Goal: Transaction & Acquisition: Obtain resource

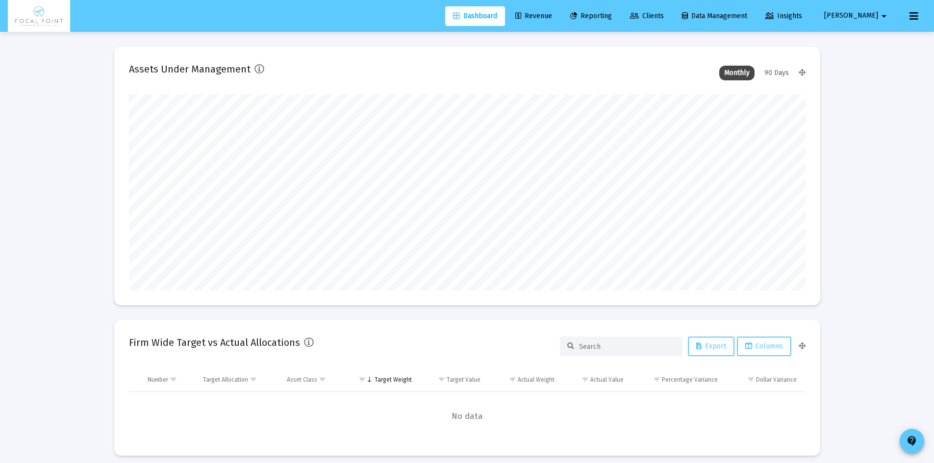
type input "[DATE]"
type input "[EMAIL_ADDRESS][DOMAIN_NAME]"
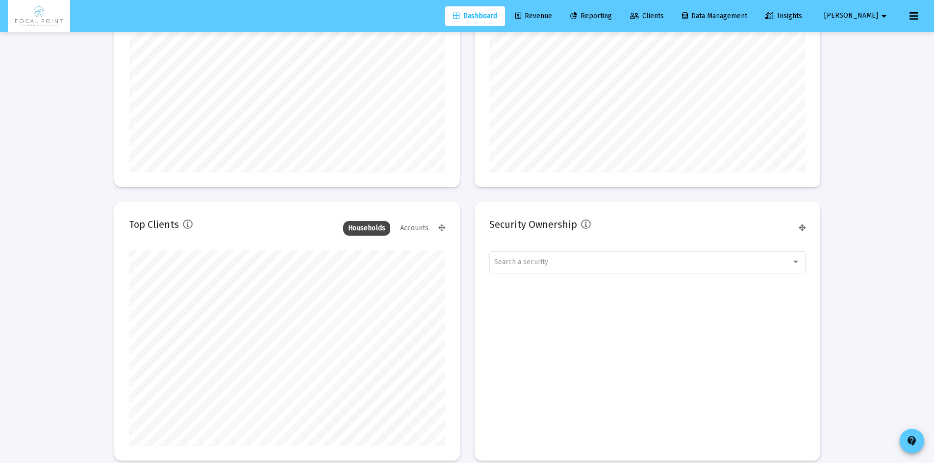
scroll to position [974, 0]
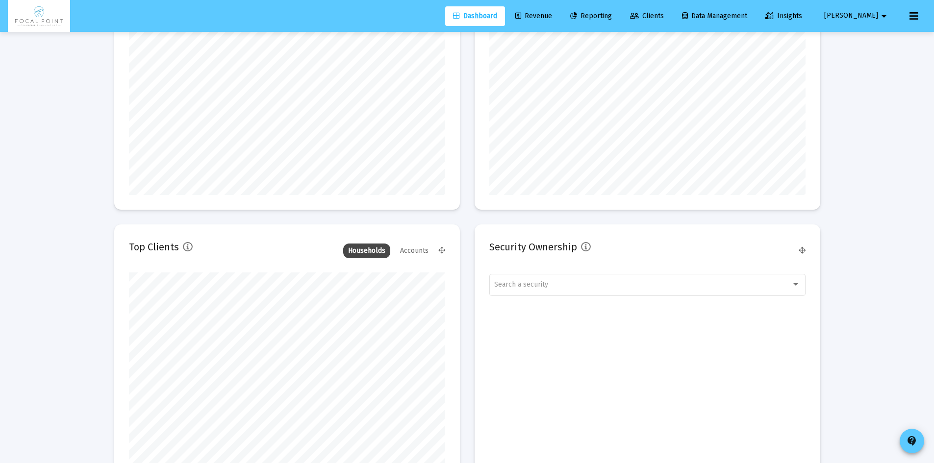
click at [548, 20] on link "Revenue" at bounding box center [533, 16] width 52 height 20
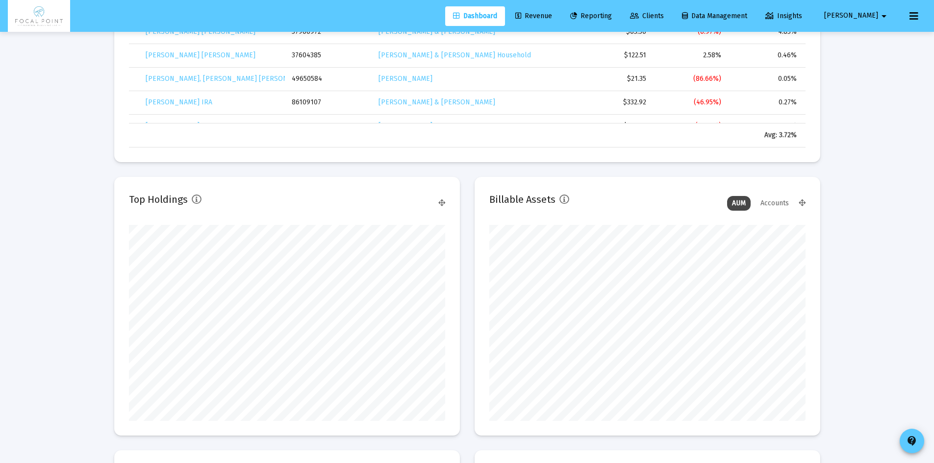
scroll to position [631, 0]
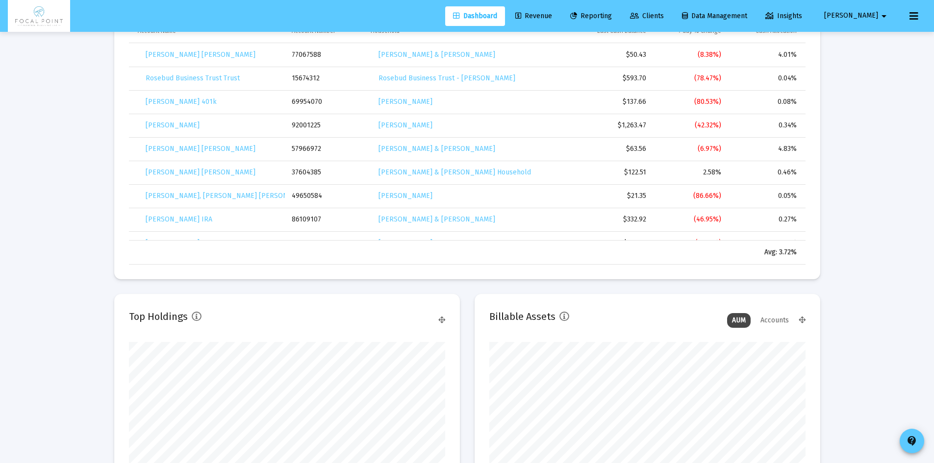
click at [560, 21] on link "Revenue" at bounding box center [533, 16] width 52 height 20
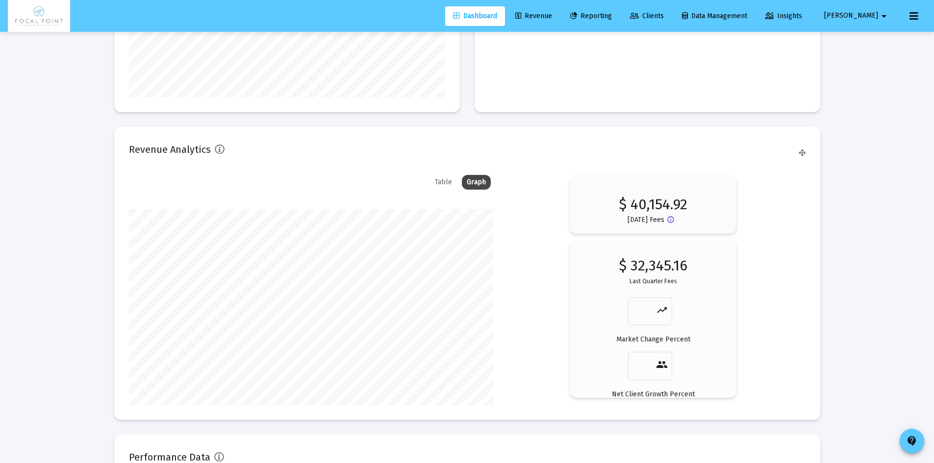
scroll to position [1422, 0]
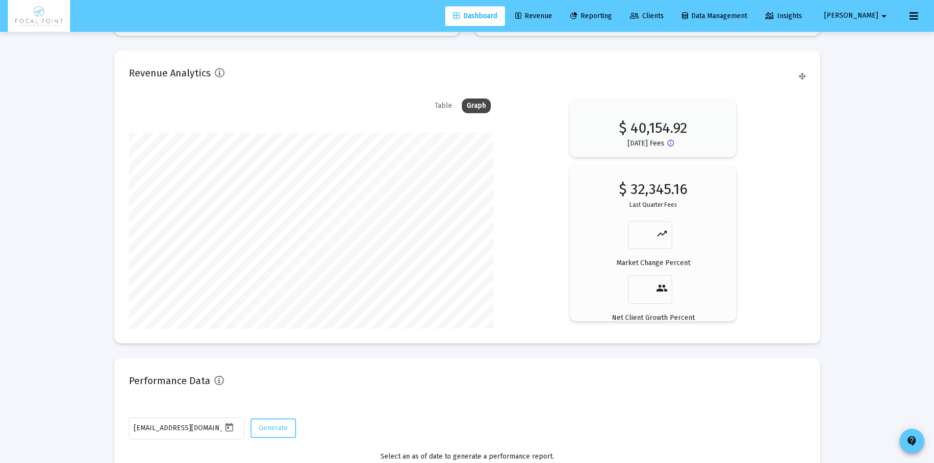
click at [446, 101] on div "Table" at bounding box center [443, 106] width 27 height 15
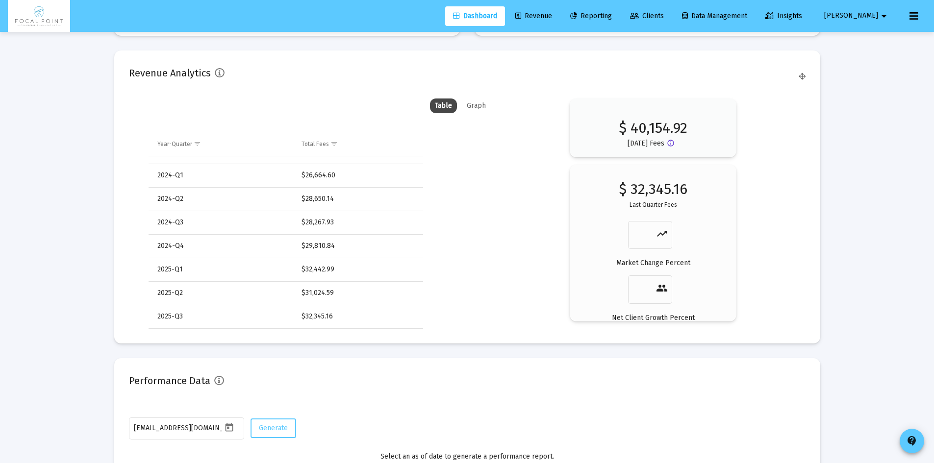
click at [473, 109] on div "Graph" at bounding box center [476, 106] width 29 height 15
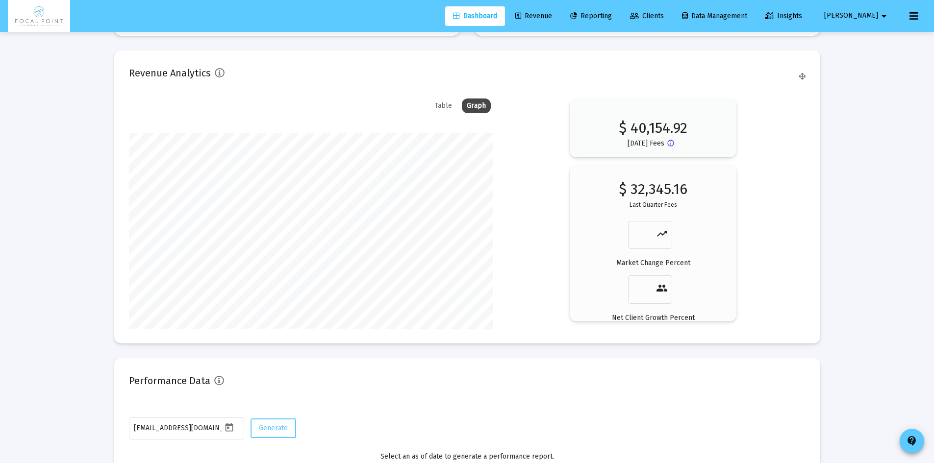
scroll to position [196, 364]
click at [552, 19] on span "Revenue" at bounding box center [533, 16] width 37 height 8
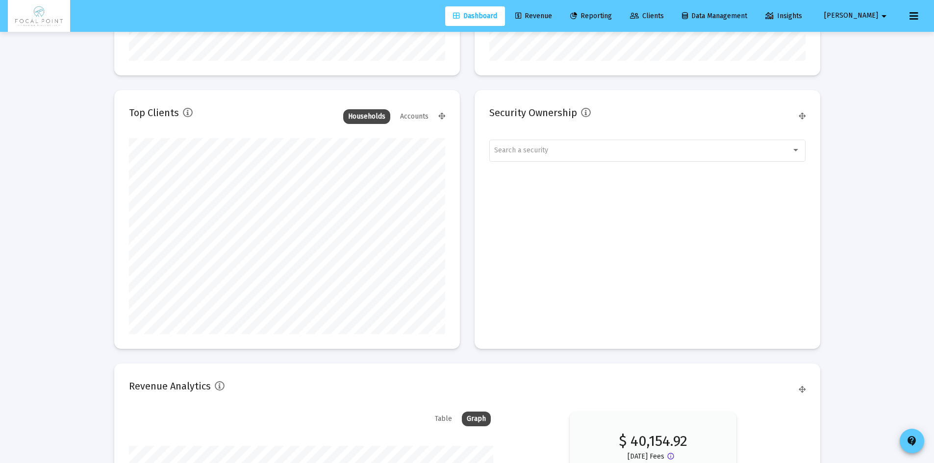
scroll to position [1079, 0]
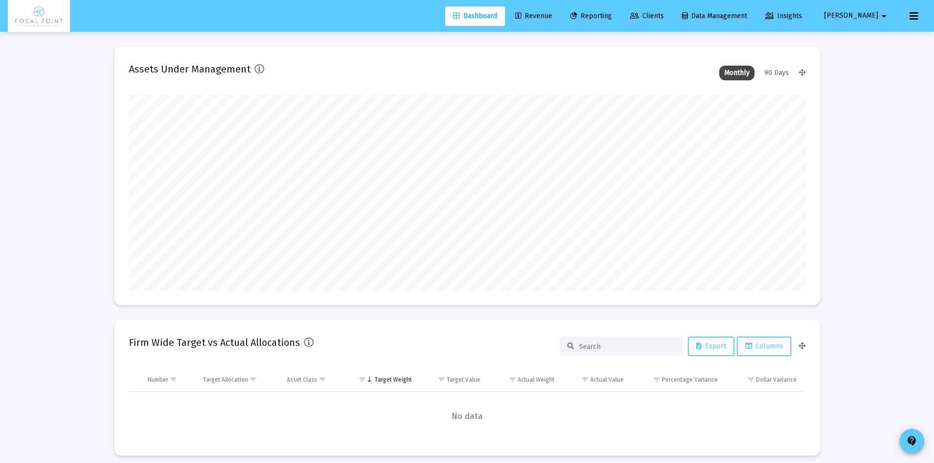
scroll to position [196, 677]
type input "[DATE]"
type input "[EMAIL_ADDRESS][DOMAIN_NAME]"
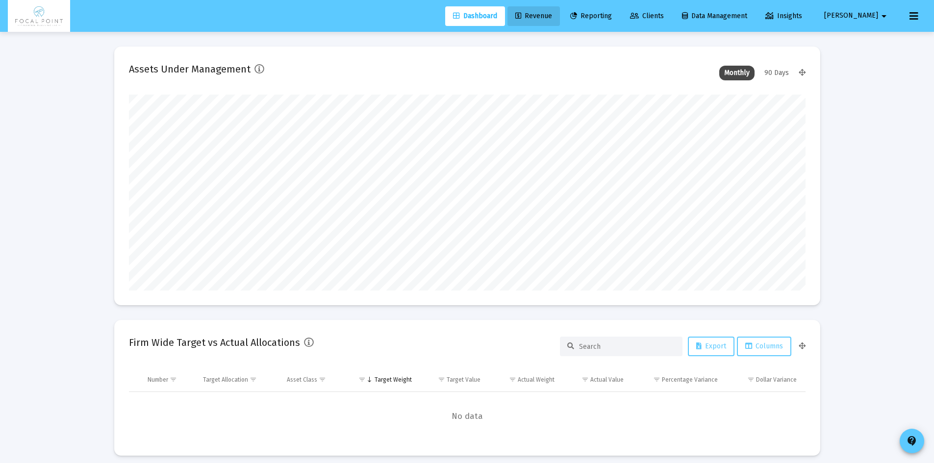
click at [552, 16] on span "Revenue" at bounding box center [533, 16] width 37 height 8
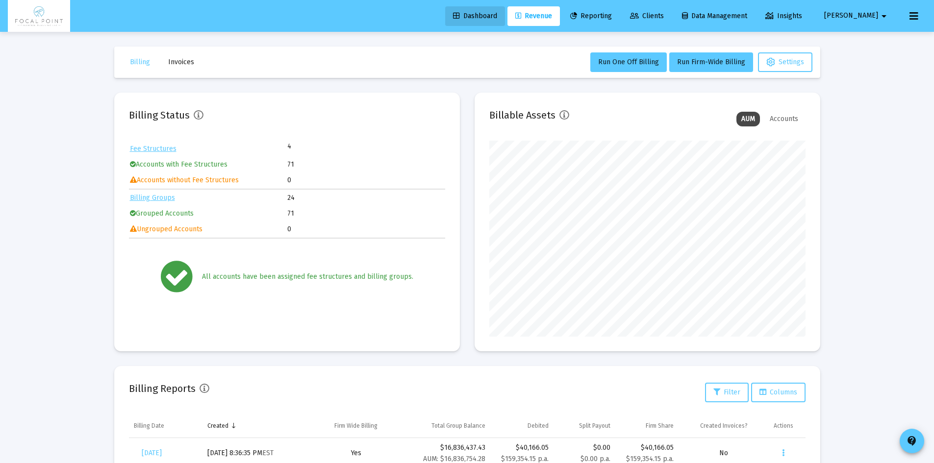
click at [497, 17] on span "Dashboard" at bounding box center [475, 16] width 44 height 8
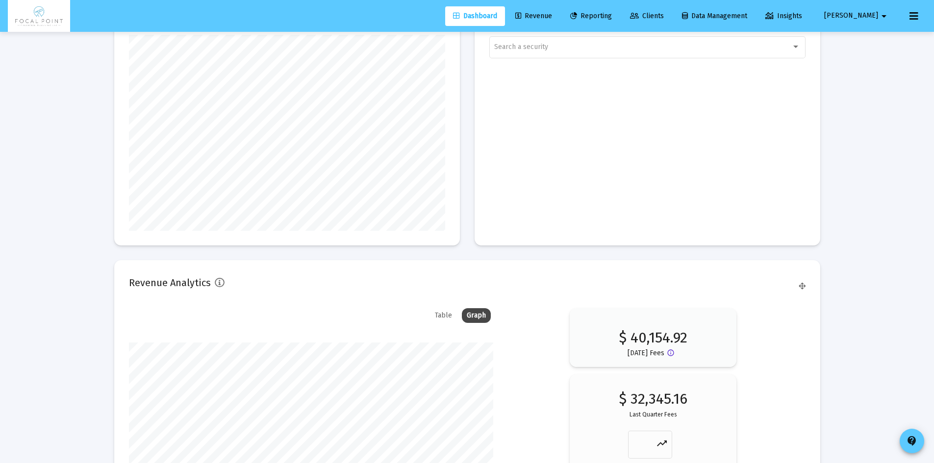
scroll to position [1170, 0]
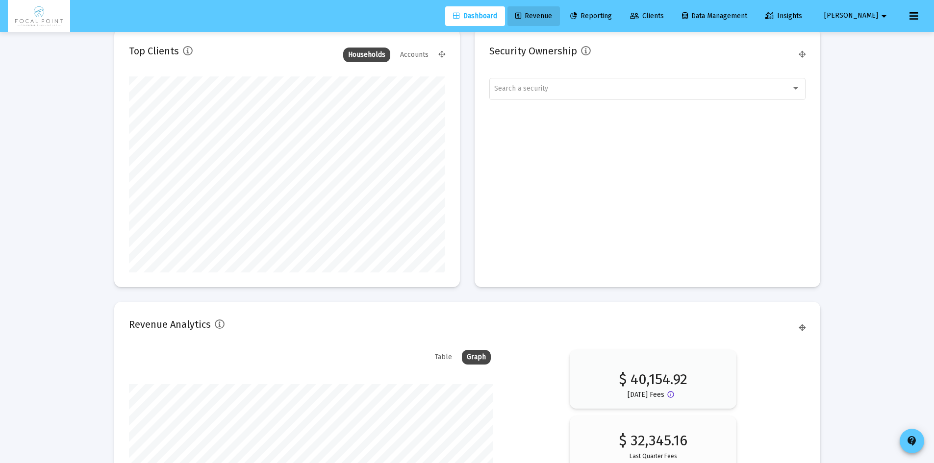
click at [552, 17] on span "Revenue" at bounding box center [533, 16] width 37 height 8
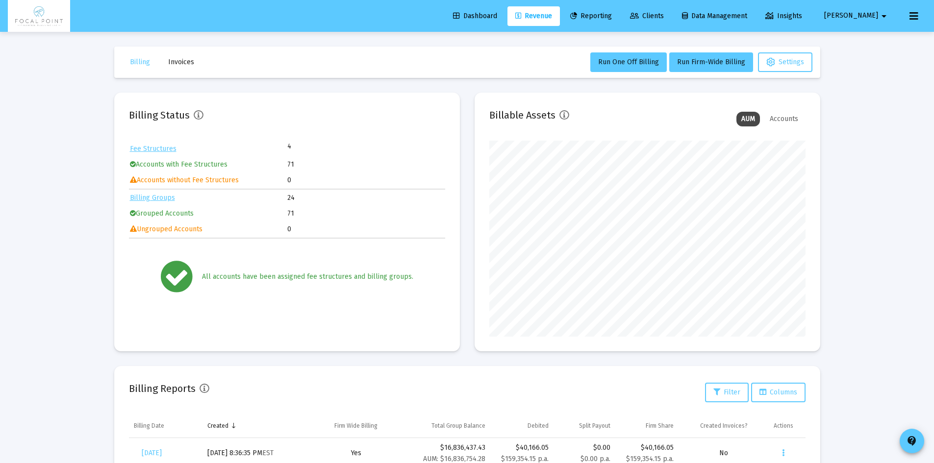
click at [612, 18] on span "Reporting" at bounding box center [591, 16] width 42 height 8
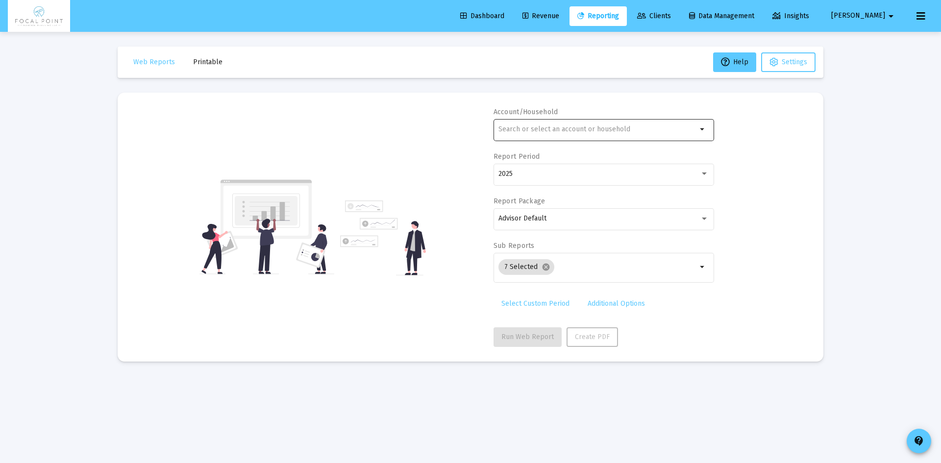
click at [518, 129] on input "text" at bounding box center [598, 130] width 199 height 8
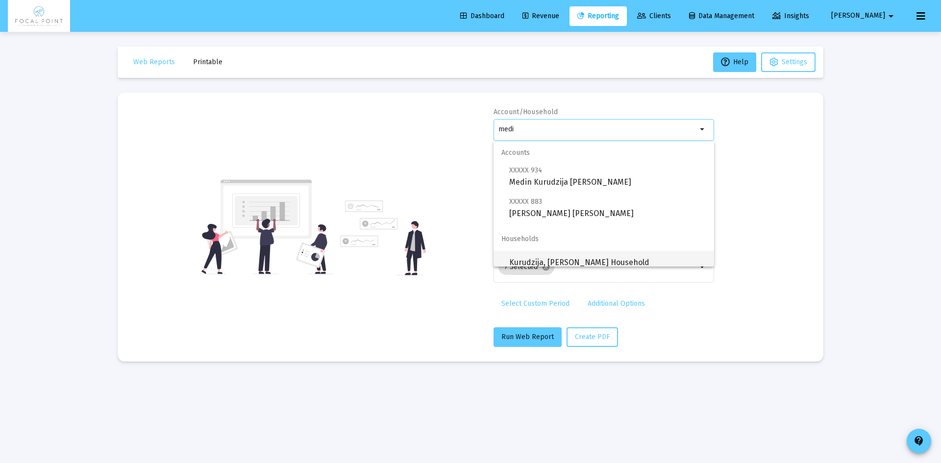
click at [576, 261] on span "Kurudzija, [PERSON_NAME] Household" at bounding box center [607, 263] width 197 height 24
type input "Kurudzija, [PERSON_NAME] Household"
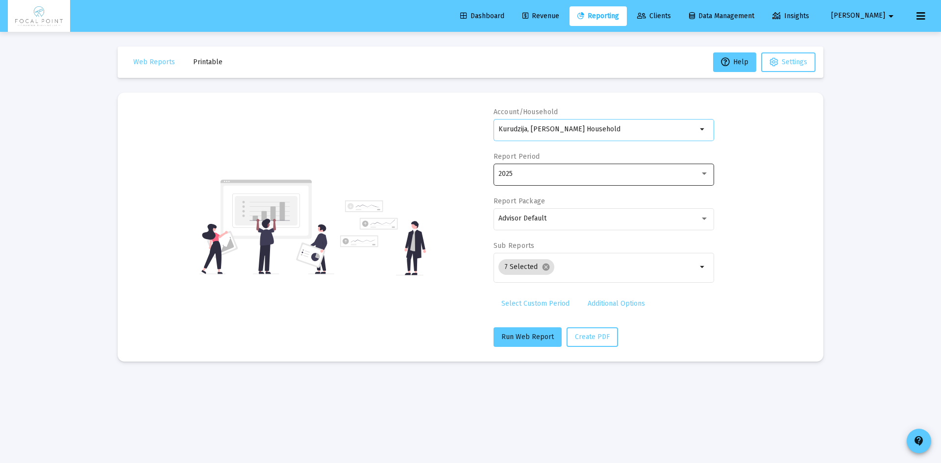
click at [547, 166] on div "2025" at bounding box center [604, 174] width 210 height 24
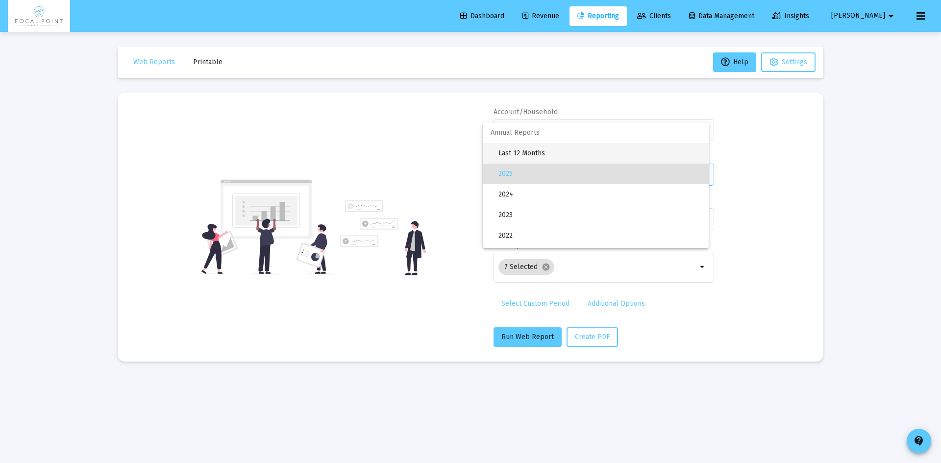
click at [545, 155] on span "Last 12 Months" at bounding box center [600, 153] width 202 height 21
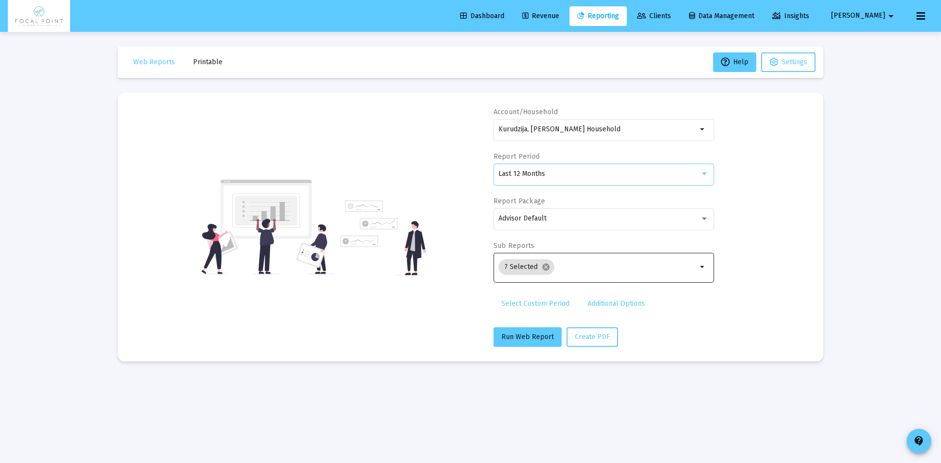
click at [582, 269] on input "Selection" at bounding box center [627, 267] width 139 height 8
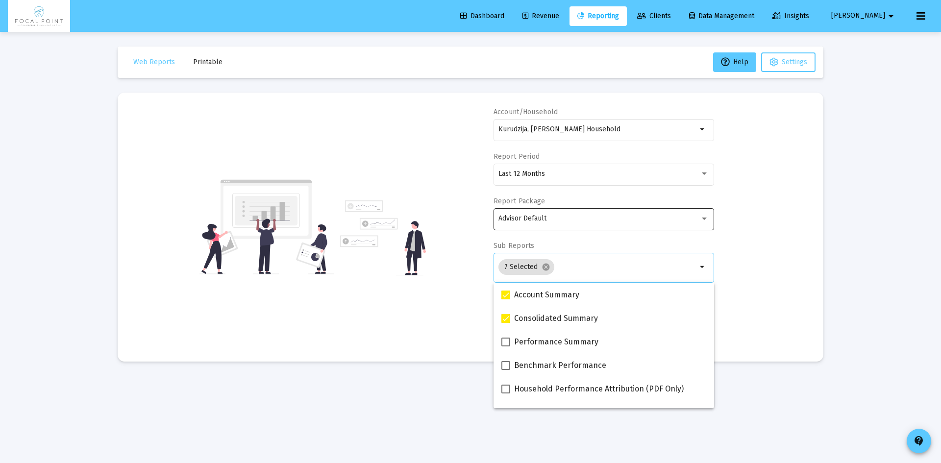
click at [618, 219] on div "Advisor Default" at bounding box center [600, 219] width 202 height 8
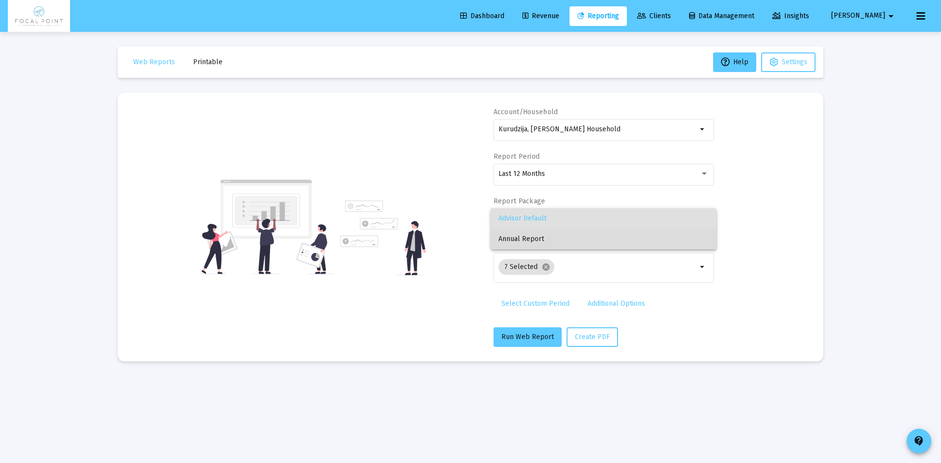
click at [580, 242] on span "Annual Report" at bounding box center [604, 239] width 210 height 21
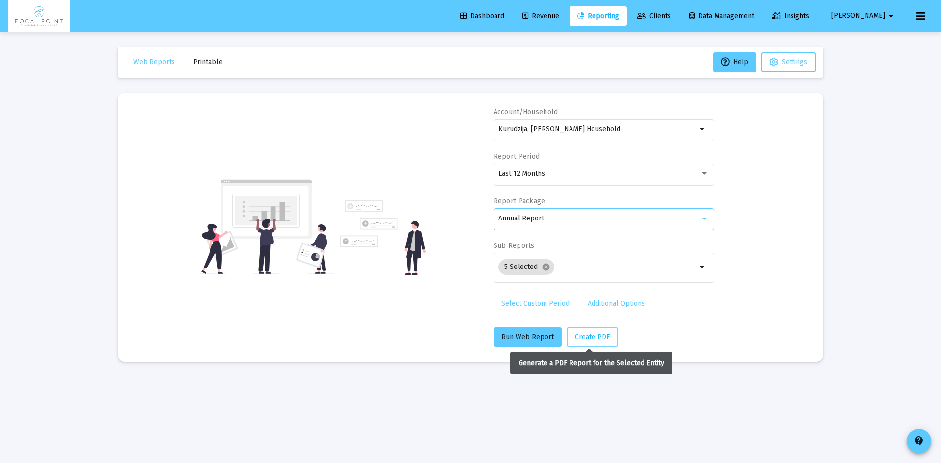
click at [568, 342] on button "Create PDF" at bounding box center [592, 338] width 51 height 20
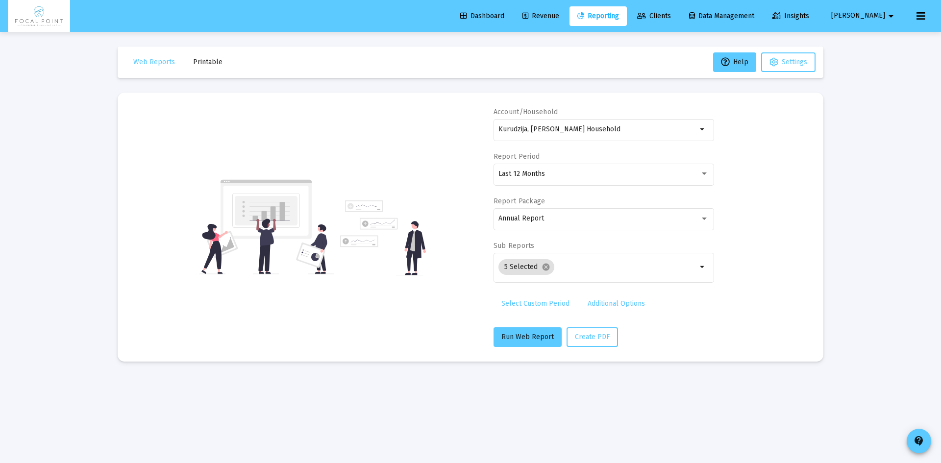
click at [905, 262] on div "Loading... Web Reports Printable Help Settings Account/Household Kurudzija, [PE…" at bounding box center [470, 231] width 941 height 463
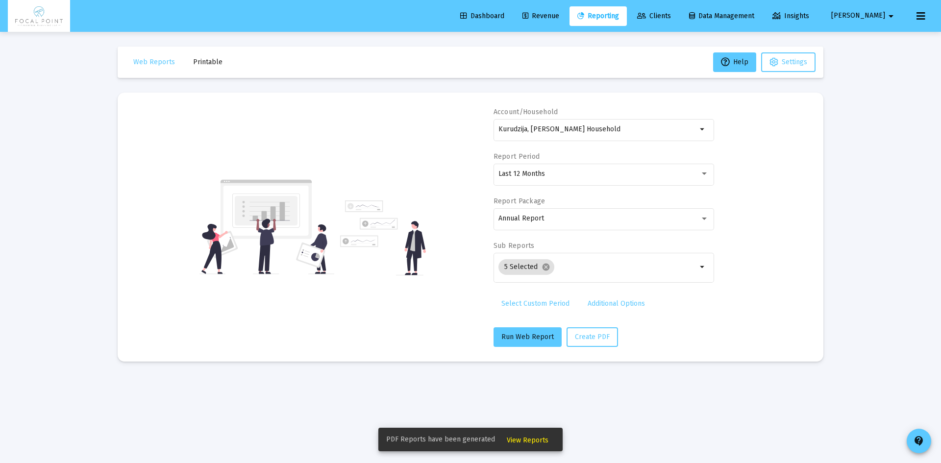
click at [522, 438] on span "View Reports" at bounding box center [528, 440] width 42 height 8
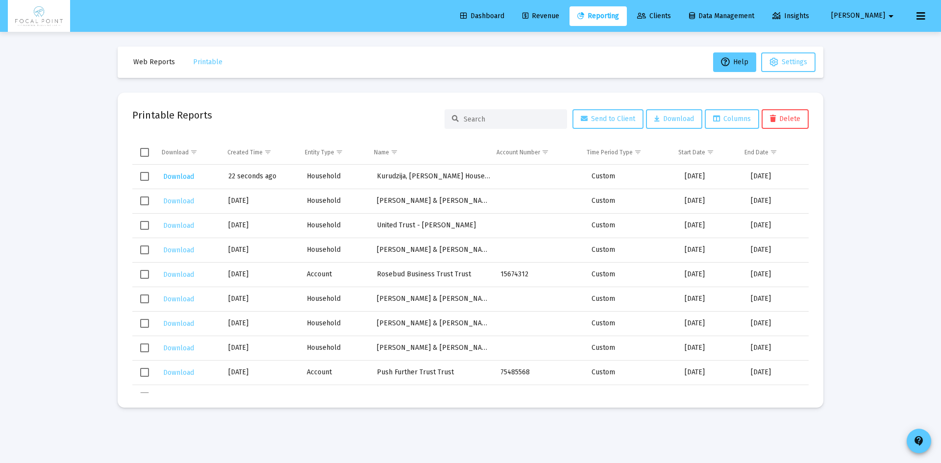
click at [173, 178] on span "Download" at bounding box center [178, 177] width 31 height 8
